Goal: Task Accomplishment & Management: Manage account settings

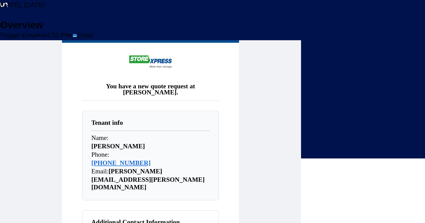
scroll to position [101, 0]
click at [108, 134] on span "Name:" at bounding box center [99, 137] width 17 height 7
drag, startPoint x: 143, startPoint y: 106, endPoint x: 203, endPoint y: 169, distance: 86.9
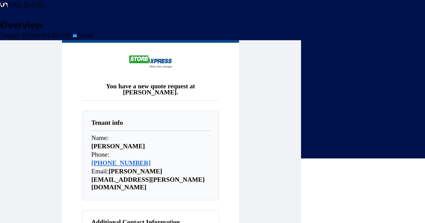
scroll to position [177, 0]
drag, startPoint x: 195, startPoint y: 110, endPoint x: 148, endPoint y: 62, distance: 67.4
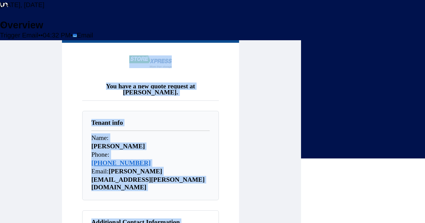
drag, startPoint x: 201, startPoint y: 118, endPoint x: 138, endPoint y: 53, distance: 90.7
copy tbody "You have a new quote request at [PERSON_NAME]. Tenant info Name: [PERSON_NAME] …"
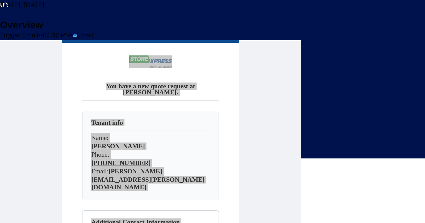
scroll to position [329, 0]
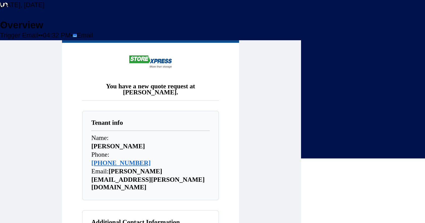
drag, startPoint x: 216, startPoint y: 70, endPoint x: 285, endPoint y: 185, distance: 133.5
copy p "Hi [PERSON_NAME], Thanks for your interest in our 20'x20' Indoor Heated Unit at…"
drag, startPoint x: 219, startPoint y: 80, endPoint x: 283, endPoint y: 145, distance: 91.7
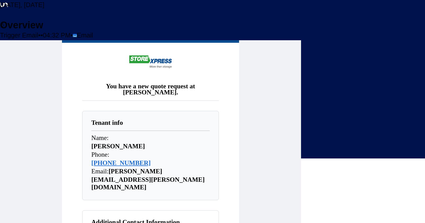
copy div "Hi [PERSON_NAME], Just checking in to see if you had any questions about the 20…"
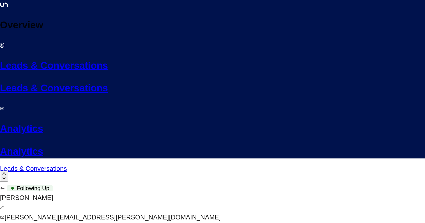
scroll to position [649, 0]
